Goal: Task Accomplishment & Management: Manage account settings

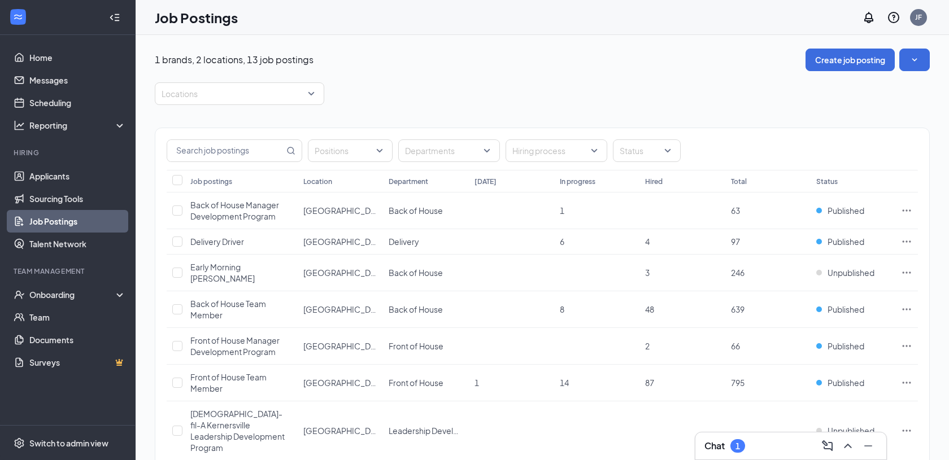
click at [730, 442] on div "Chat 1" at bounding box center [724, 446] width 41 height 14
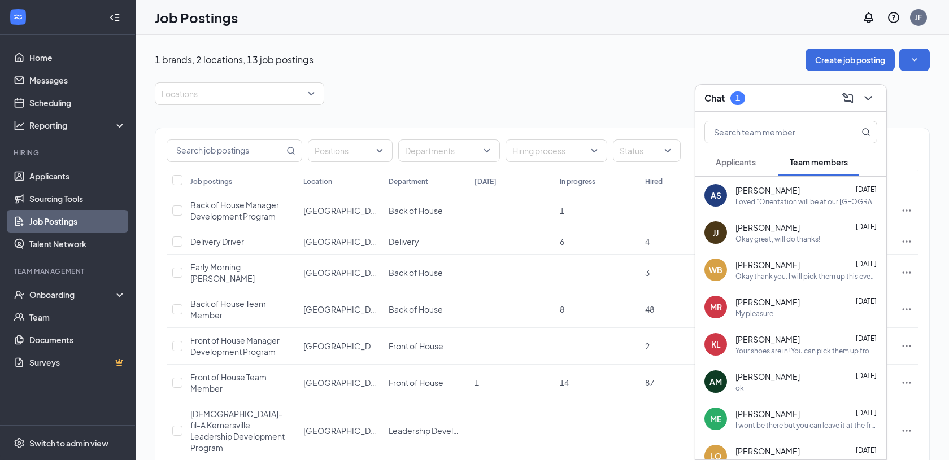
click at [750, 164] on span "Applicants" at bounding box center [736, 162] width 40 height 10
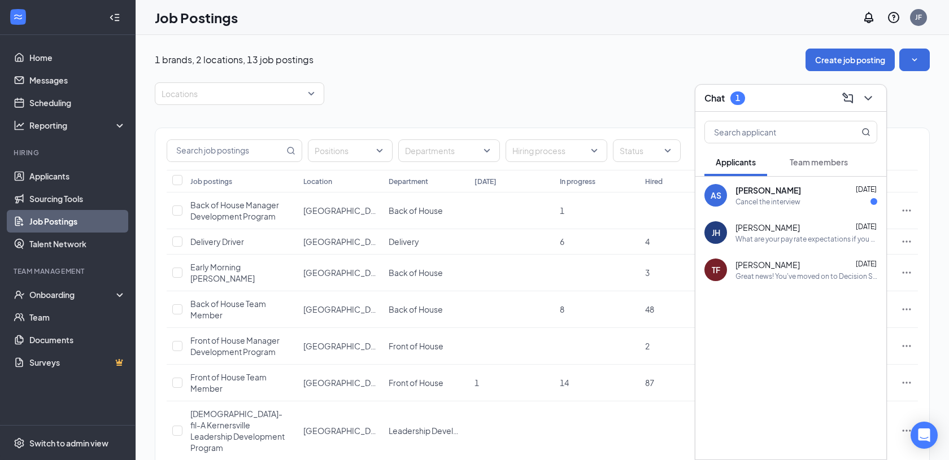
click at [807, 199] on div "Cancel the interview" at bounding box center [806, 202] width 142 height 10
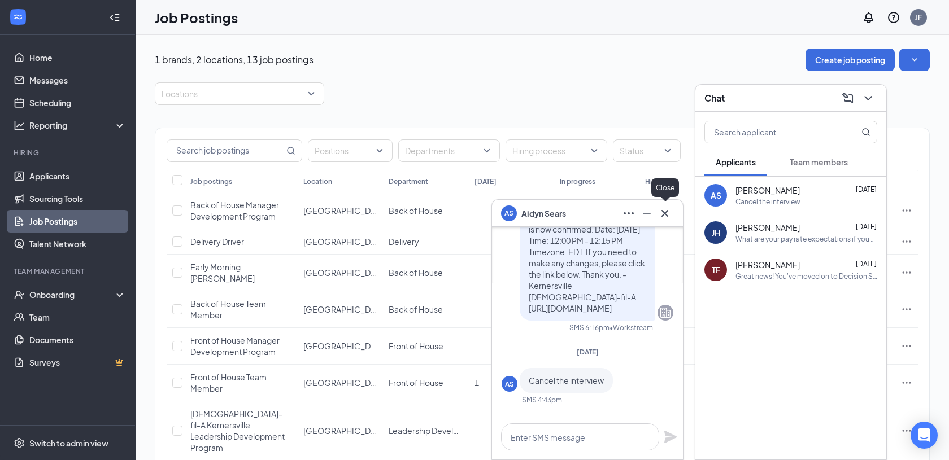
click at [665, 211] on icon "Cross" at bounding box center [665, 214] width 14 height 14
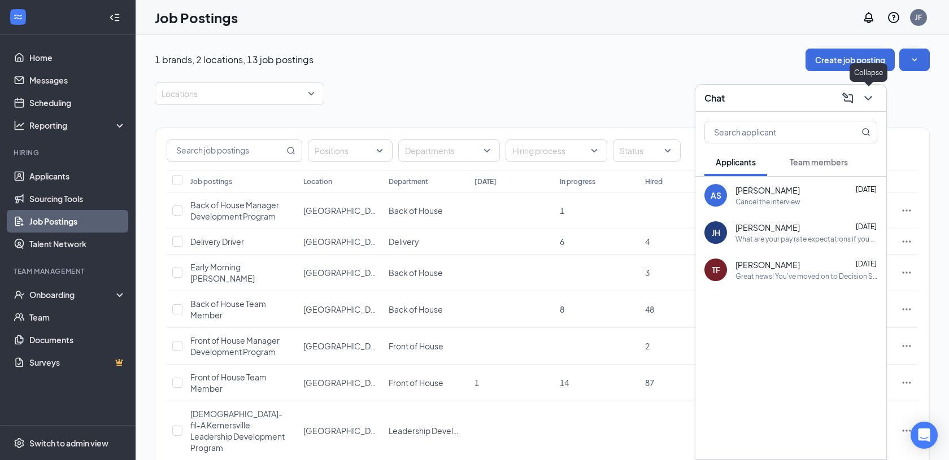
click at [863, 102] on icon "ChevronDown" at bounding box center [868, 98] width 14 height 14
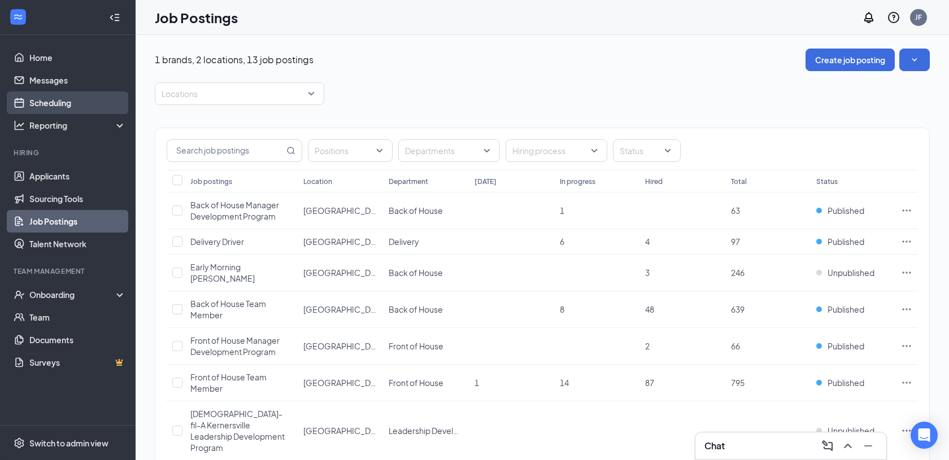
click at [73, 108] on link "Scheduling" at bounding box center [77, 102] width 97 height 23
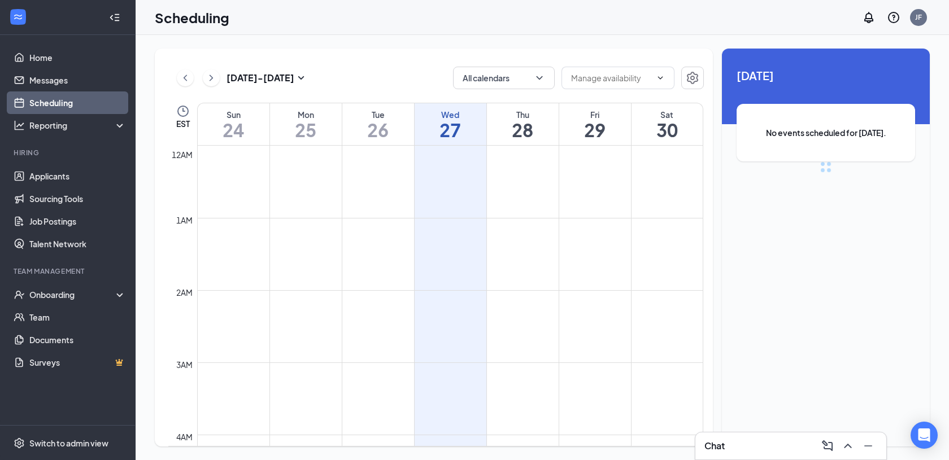
scroll to position [555, 0]
click at [215, 80] on icon "ChevronRight" at bounding box center [211, 78] width 11 height 14
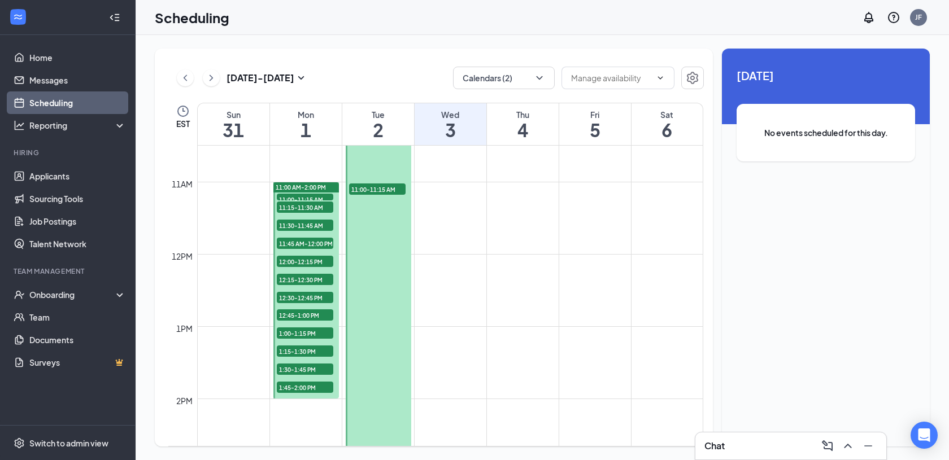
scroll to position [762, 0]
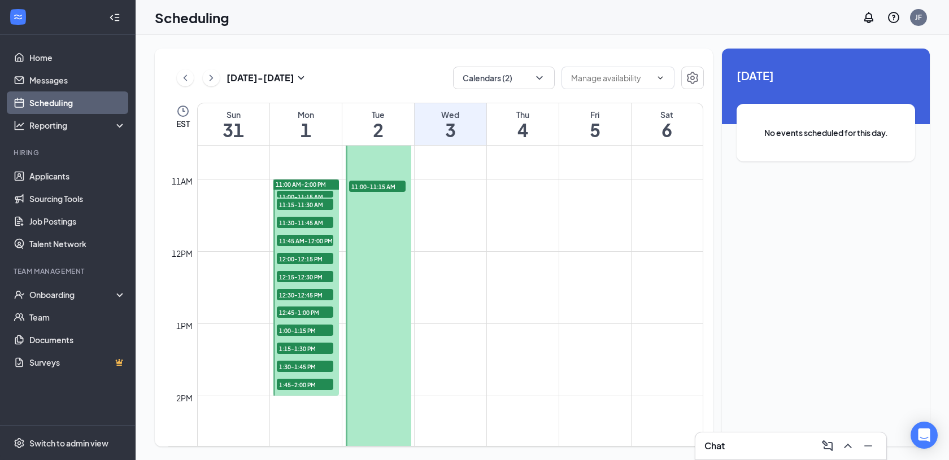
click at [300, 193] on span "11:00-11:15 AM" at bounding box center [305, 196] width 56 height 11
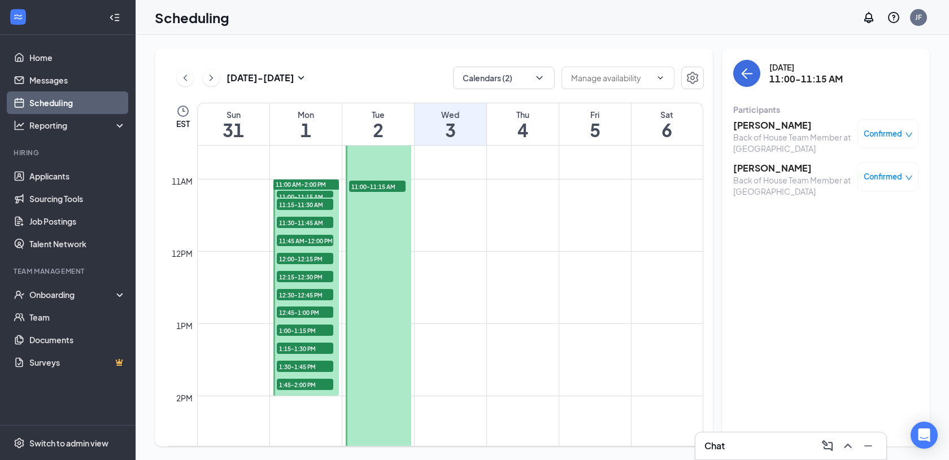
click at [302, 205] on span "11:15-11:30 AM" at bounding box center [305, 204] width 56 height 11
click at [303, 223] on span "11:30-11:45 AM" at bounding box center [305, 222] width 56 height 11
click at [303, 243] on span "11:45 AM-12:00 PM" at bounding box center [305, 240] width 56 height 11
click at [304, 257] on span "12:00-12:15 PM" at bounding box center [305, 258] width 56 height 11
click at [785, 448] on div "Chat" at bounding box center [790, 446] width 173 height 18
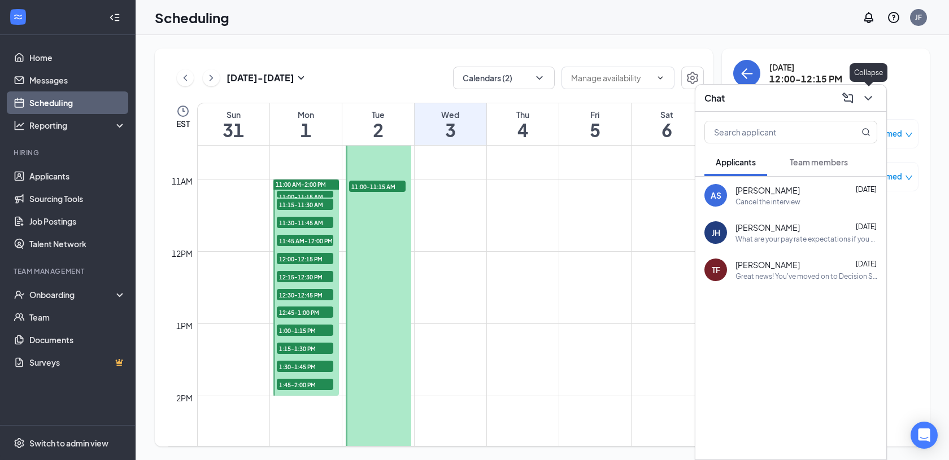
click at [872, 95] on icon "ChevronDown" at bounding box center [868, 98] width 14 height 14
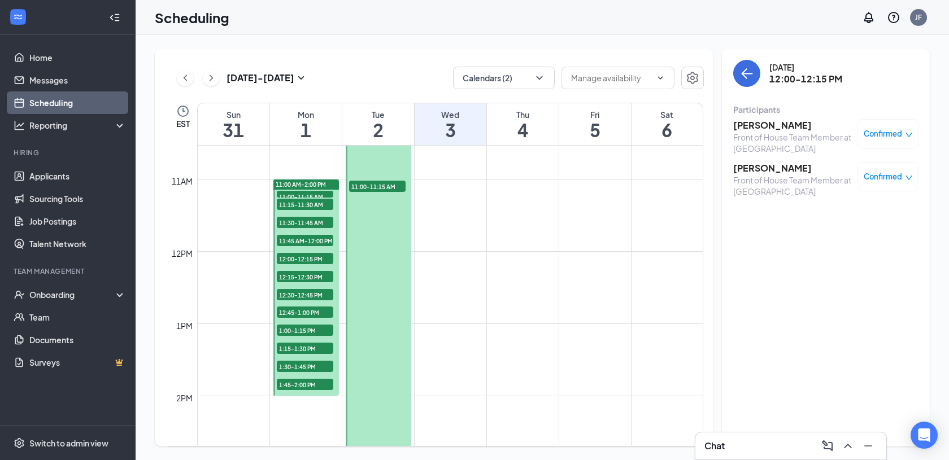
click at [886, 130] on span "Confirmed" at bounding box center [883, 133] width 38 height 11
click at [847, 228] on span "Cancel" at bounding box center [836, 228] width 27 height 12
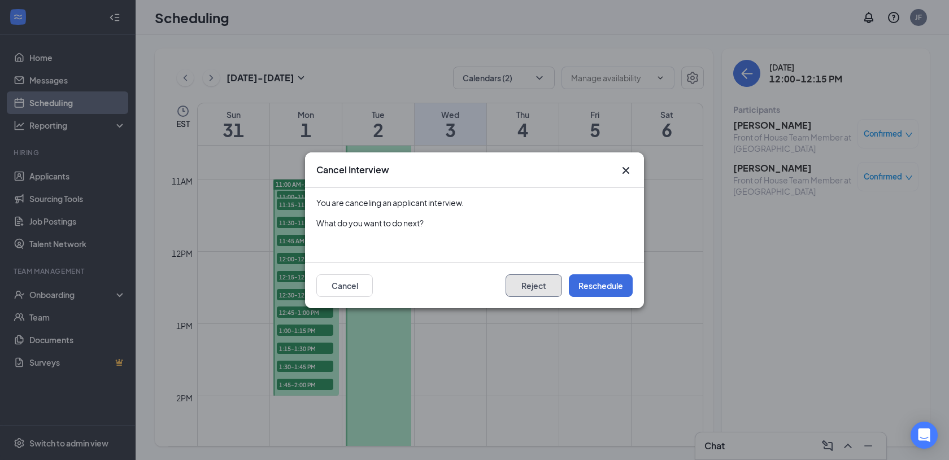
click at [550, 278] on button "Reject" at bounding box center [534, 285] width 56 height 23
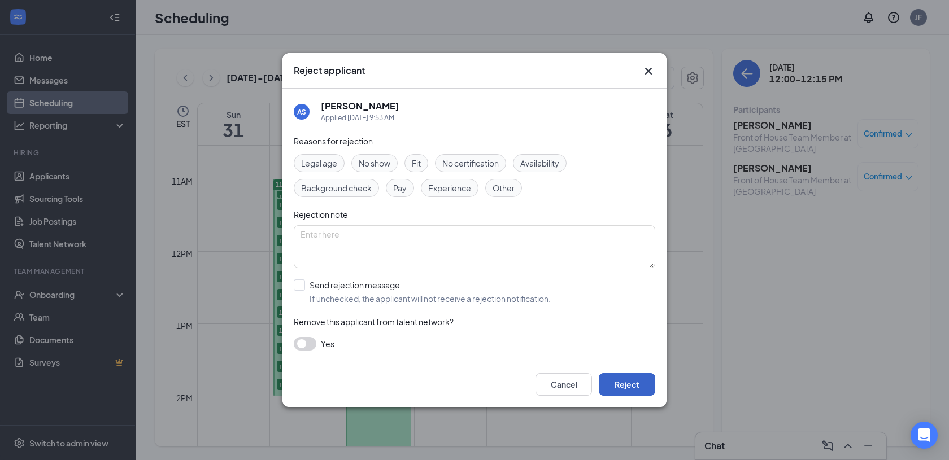
click at [616, 383] on button "Reject" at bounding box center [627, 384] width 56 height 23
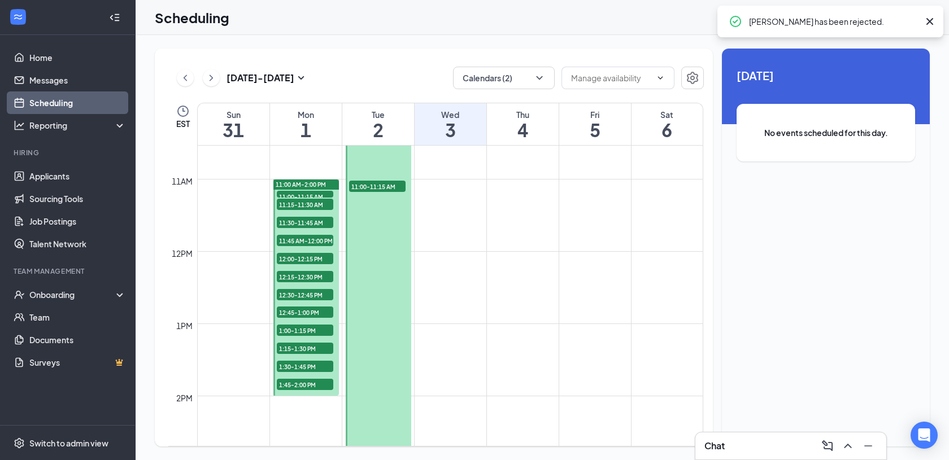
click at [295, 273] on span "12:15-12:30 PM" at bounding box center [305, 276] width 56 height 11
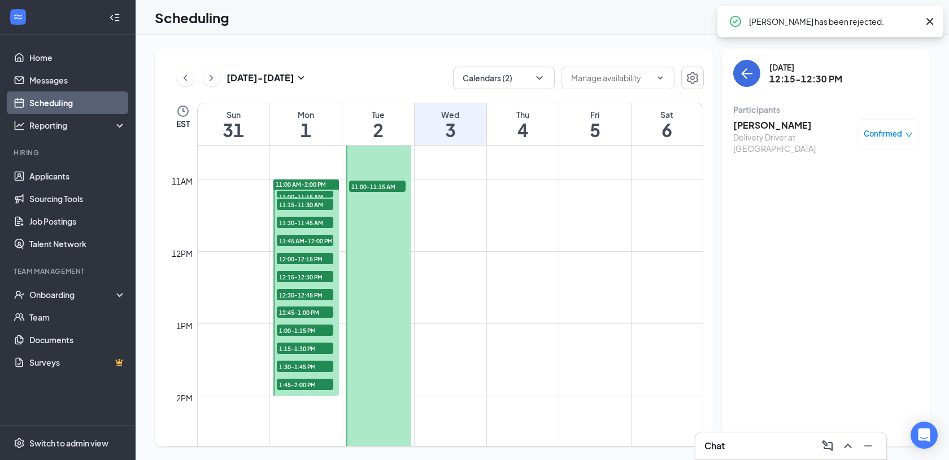
click at [299, 294] on span "12:30-12:45 PM" at bounding box center [305, 294] width 56 height 11
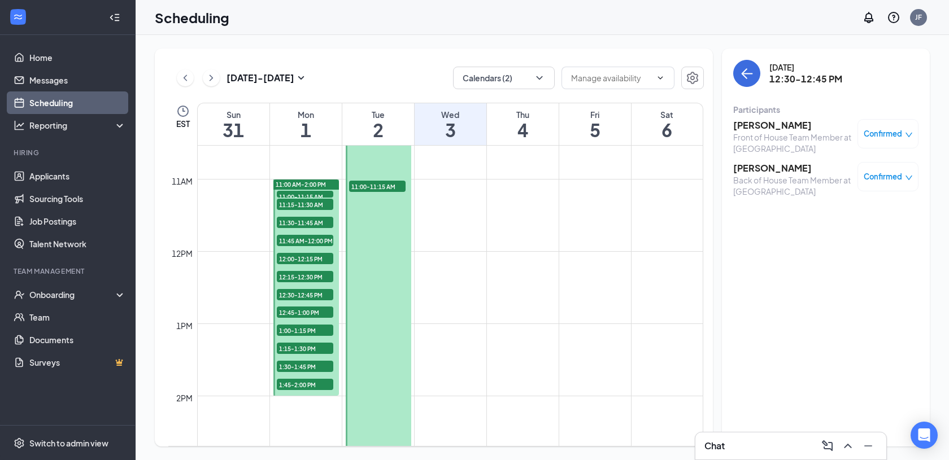
click at [300, 281] on span "12:15-12:30 PM" at bounding box center [305, 276] width 56 height 11
click at [302, 292] on span "12:30-12:45 PM" at bounding box center [305, 294] width 56 height 11
click at [303, 311] on span "12:45-1:00 PM" at bounding box center [305, 312] width 56 height 11
click at [301, 333] on span "1:00-1:15 PM" at bounding box center [305, 330] width 56 height 11
click at [305, 349] on span "1:15-1:30 PM" at bounding box center [305, 348] width 56 height 11
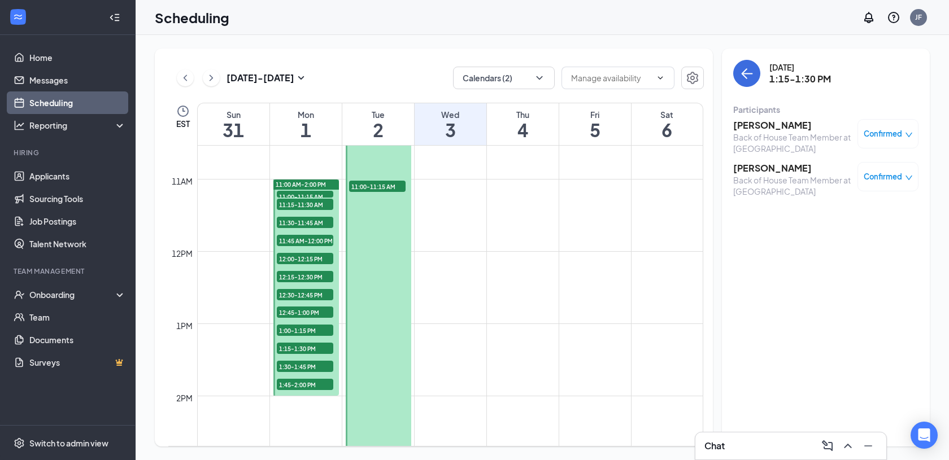
click at [306, 368] on span "1:30-1:45 PM" at bounding box center [305, 366] width 56 height 11
click at [306, 384] on span "1:45-2:00 PM" at bounding box center [305, 384] width 56 height 11
click at [307, 311] on span "12:45-1:00 PM" at bounding box center [305, 312] width 56 height 11
click at [307, 289] on span "12:30-12:45 PM" at bounding box center [305, 294] width 56 height 11
click at [306, 277] on span "12:15-12:30 PM" at bounding box center [305, 276] width 56 height 11
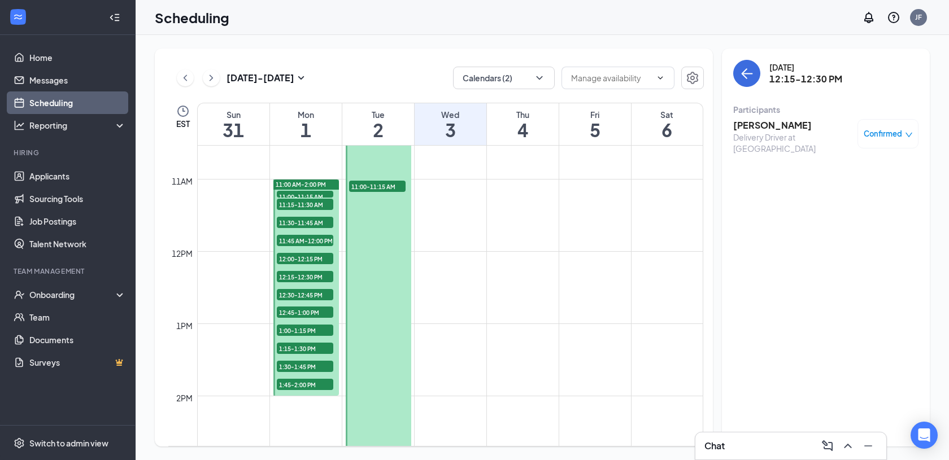
click at [307, 257] on span "12:00-12:15 PM" at bounding box center [305, 258] width 56 height 11
click at [307, 241] on span "11:45 AM-12:00 PM" at bounding box center [305, 240] width 56 height 11
click at [308, 224] on span "11:30-11:45 AM" at bounding box center [305, 222] width 56 height 11
click at [310, 207] on span "11:15-11:30 AM" at bounding box center [305, 204] width 56 height 11
click at [310, 194] on span "11:00-11:15 AM" at bounding box center [305, 196] width 56 height 11
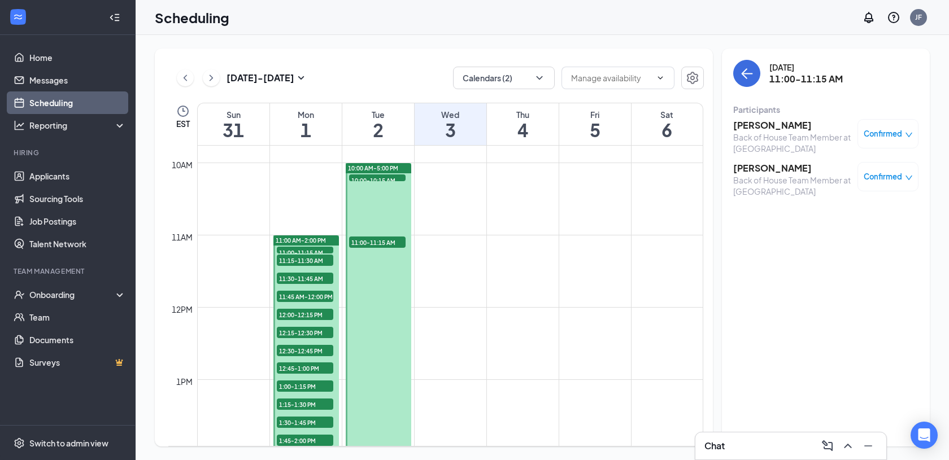
scroll to position [709, 0]
